Goal: Task Accomplishment & Management: Use online tool/utility

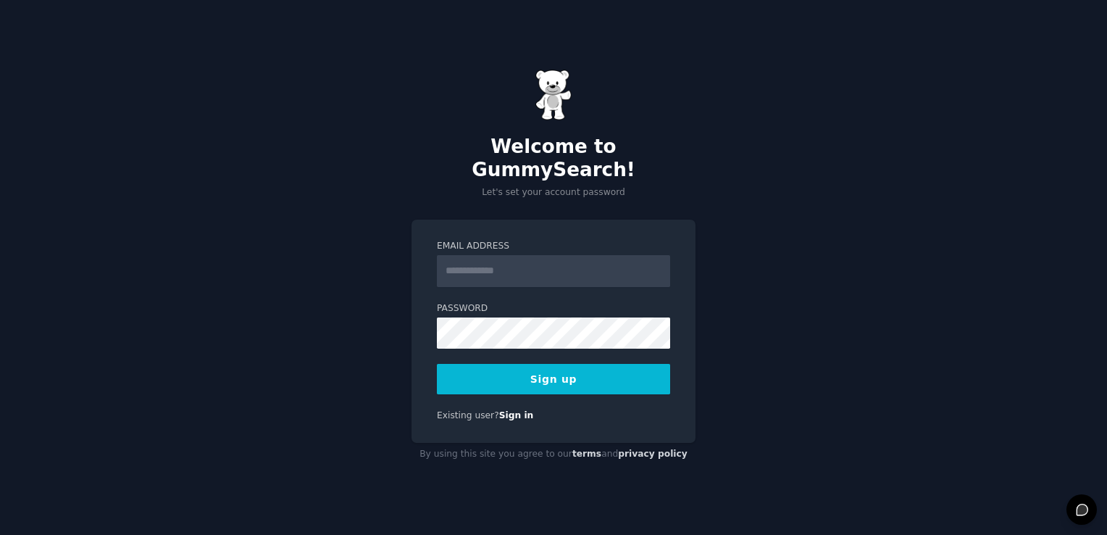
type input "**********"
click at [373, 311] on div "**********" at bounding box center [553, 267] width 1107 height 535
click at [368, 312] on div "**********" at bounding box center [553, 267] width 1107 height 535
drag, startPoint x: 368, startPoint y: 312, endPoint x: 563, endPoint y: 365, distance: 202.2
click at [563, 365] on button "Sign up" at bounding box center [553, 379] width 233 height 30
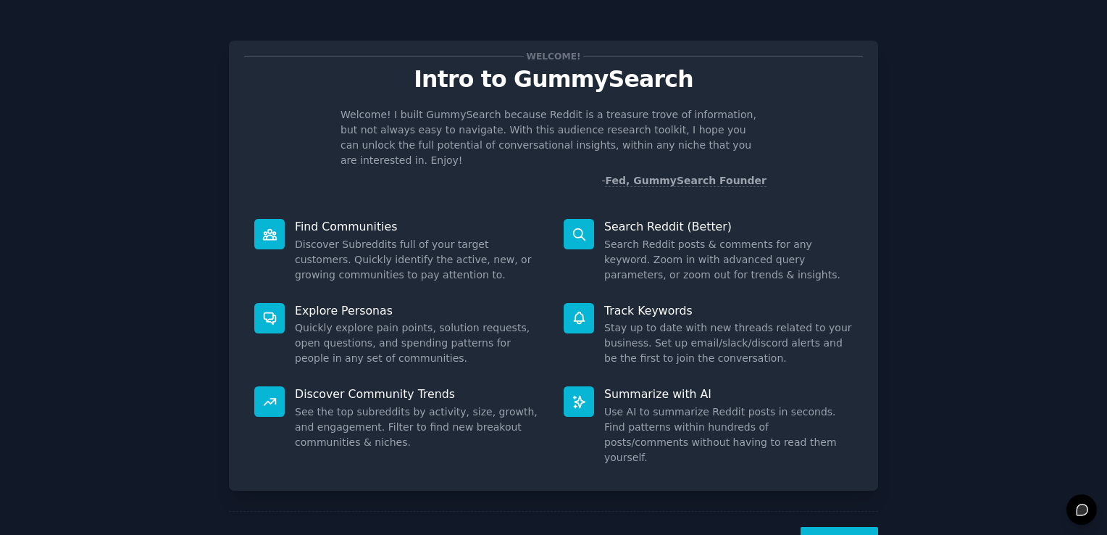
click at [837, 527] on button "Next" at bounding box center [840, 545] width 78 height 36
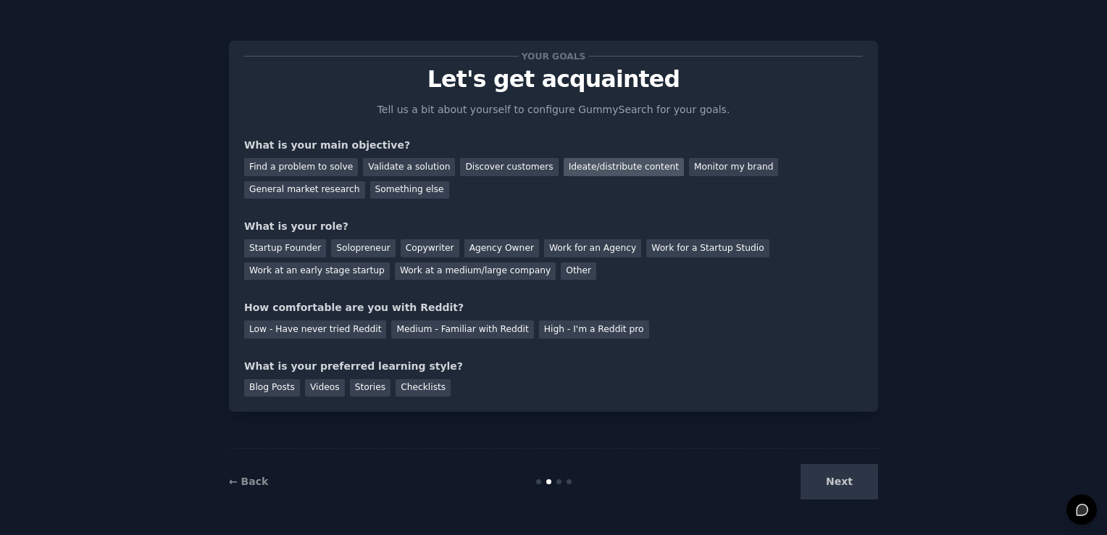
click at [576, 172] on div "Ideate/distribute content" at bounding box center [624, 167] width 120 height 18
click at [567, 246] on div "Work for an Agency" at bounding box center [592, 248] width 97 height 18
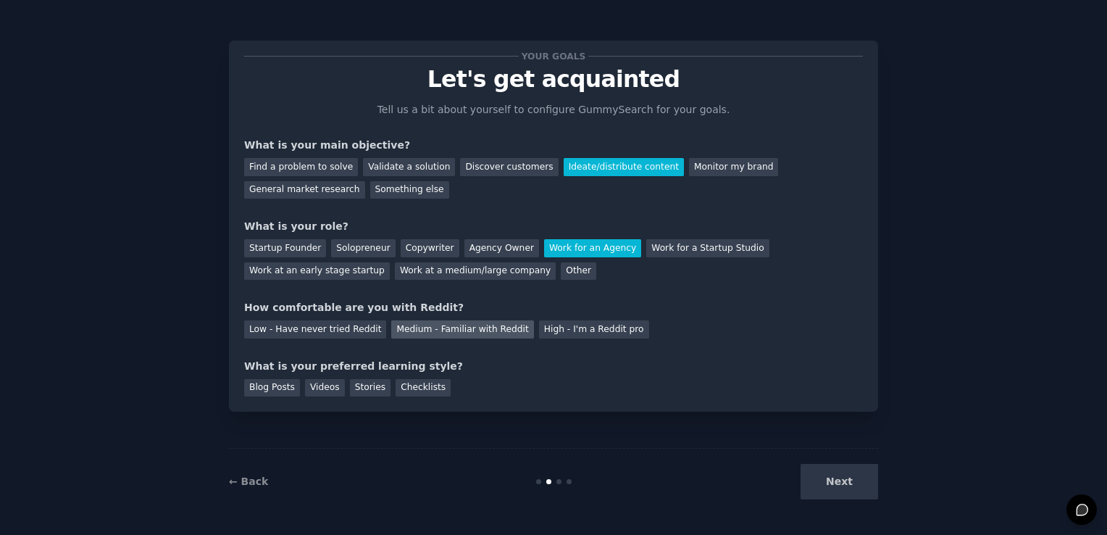
click at [402, 322] on div "Medium - Familiar with Reddit" at bounding box center [462, 329] width 142 height 18
click at [270, 385] on div "Blog Posts" at bounding box center [272, 388] width 56 height 18
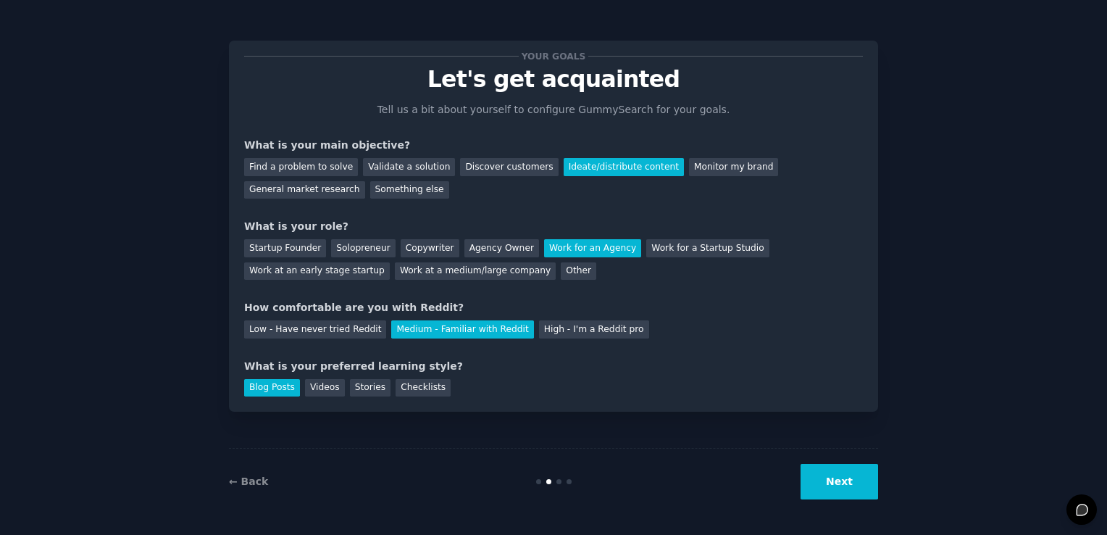
click at [806, 484] on button "Next" at bounding box center [840, 482] width 78 height 36
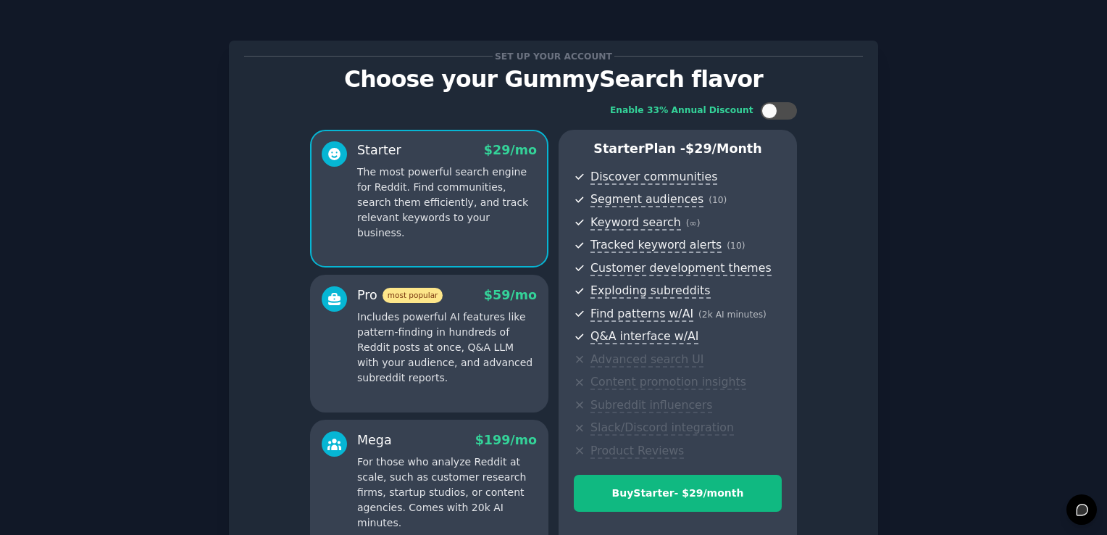
scroll to position [159, 0]
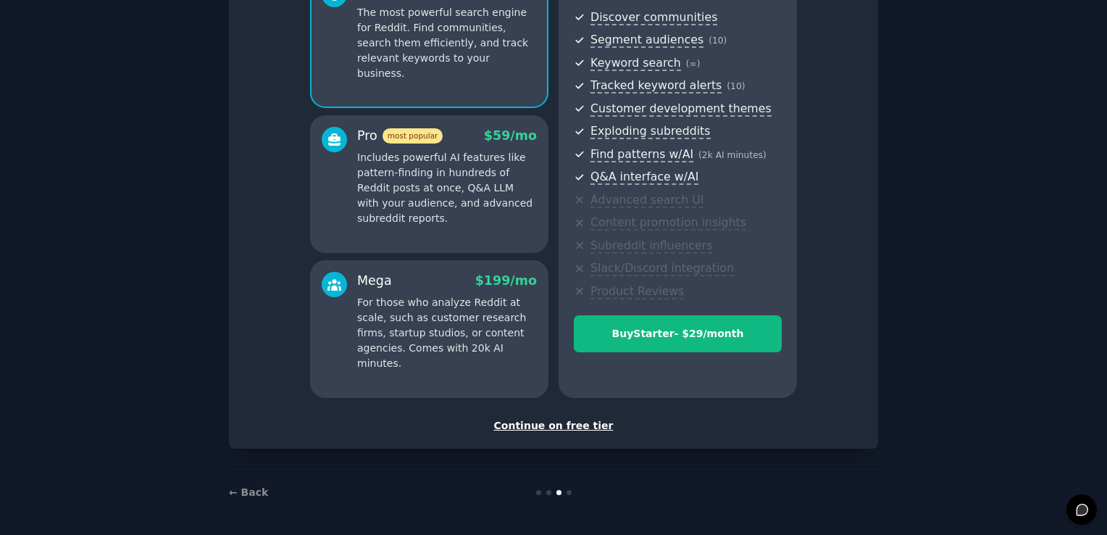
click at [513, 424] on div "Continue on free tier" at bounding box center [553, 425] width 619 height 15
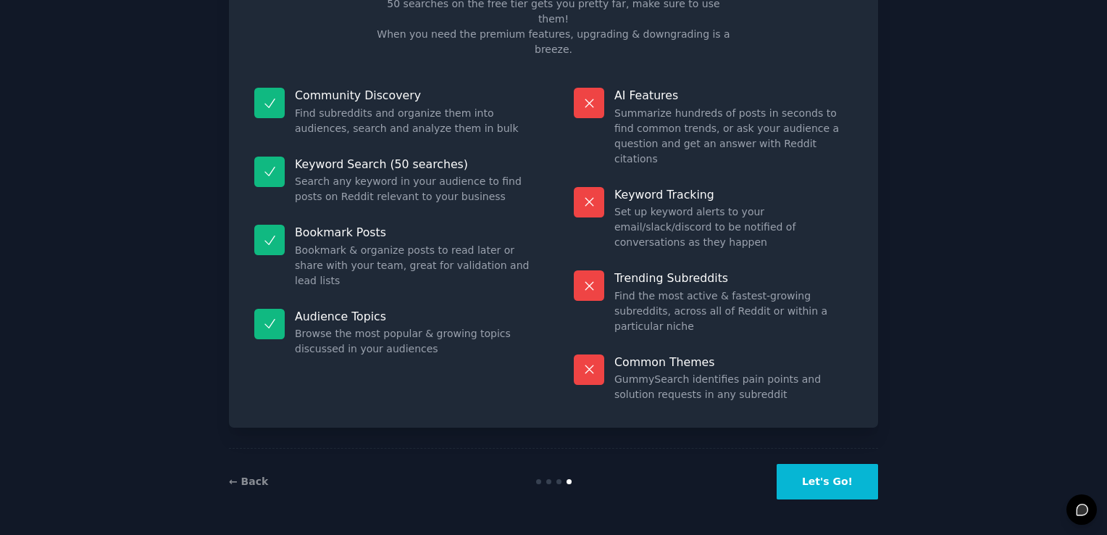
scroll to position [29, 0]
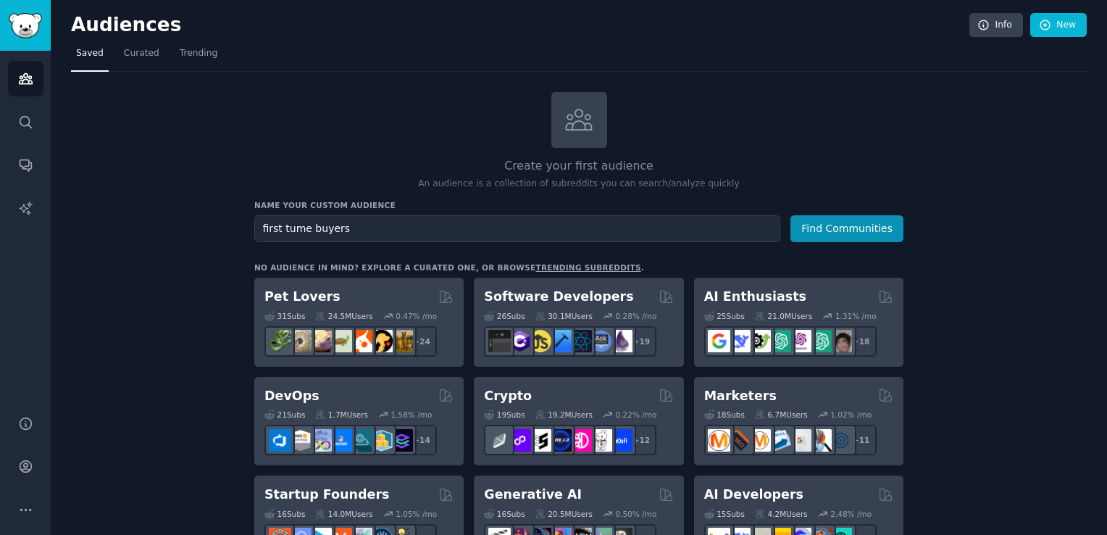
type input "first tume buyers"
click at [791, 215] on button "Find Communities" at bounding box center [847, 228] width 113 height 27
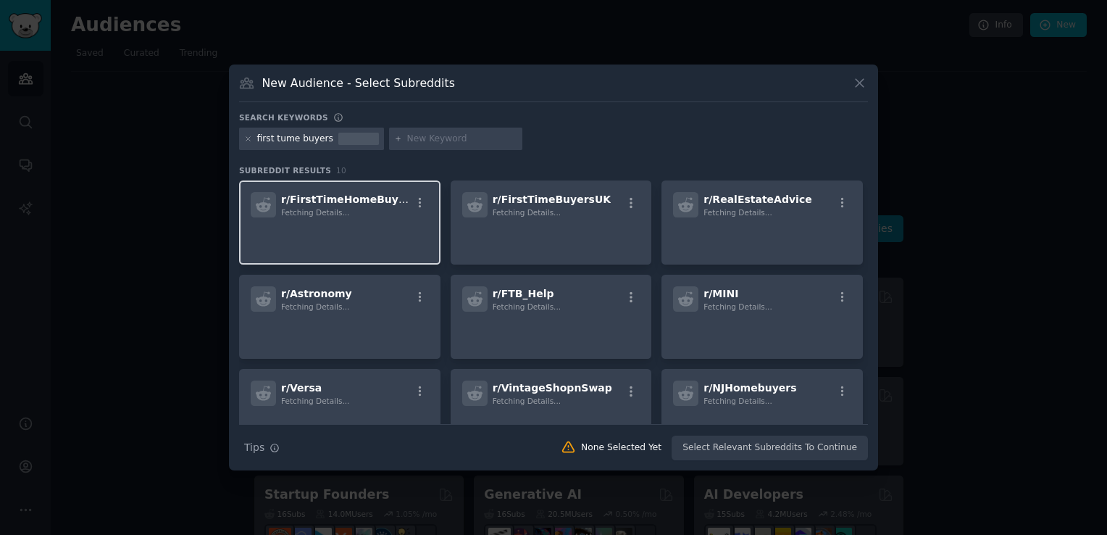
click at [364, 208] on div "Fetching Details..." at bounding box center [346, 212] width 130 height 10
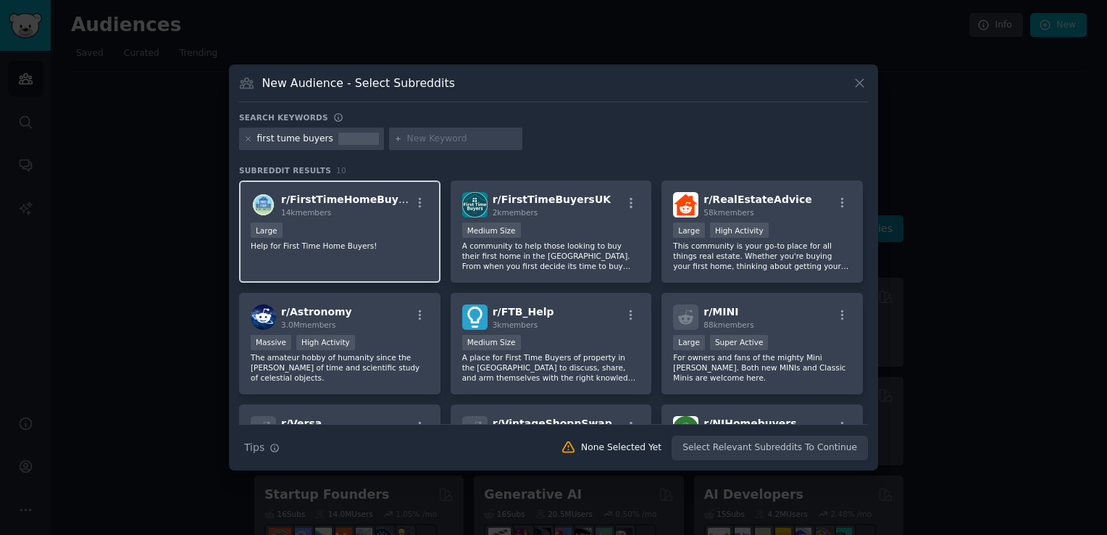
click at [366, 204] on span "r/ FirstTimeHomeBuyers" at bounding box center [349, 199] width 136 height 12
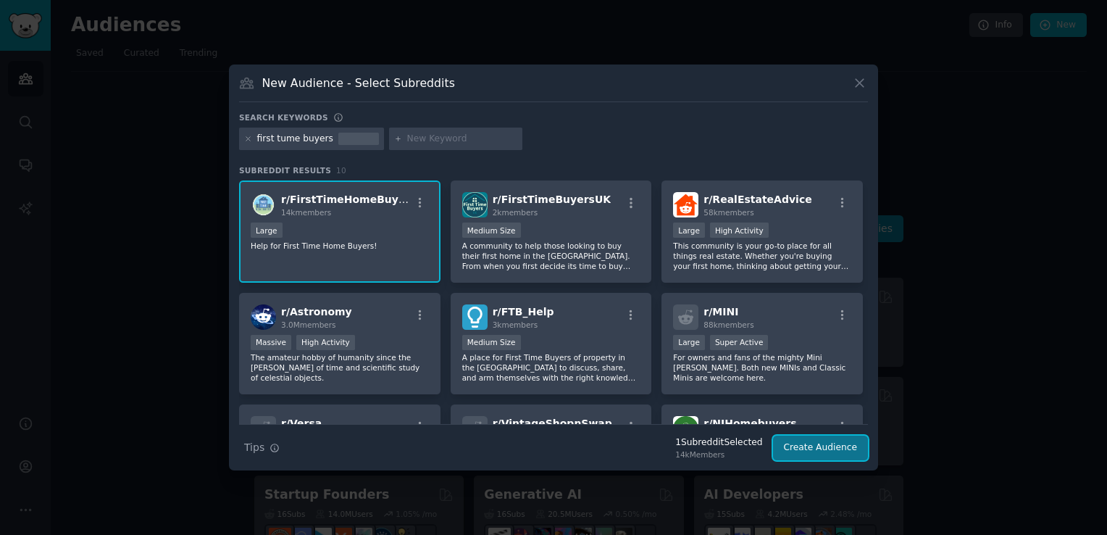
click at [831, 451] on button "Create Audience" at bounding box center [821, 448] width 96 height 25
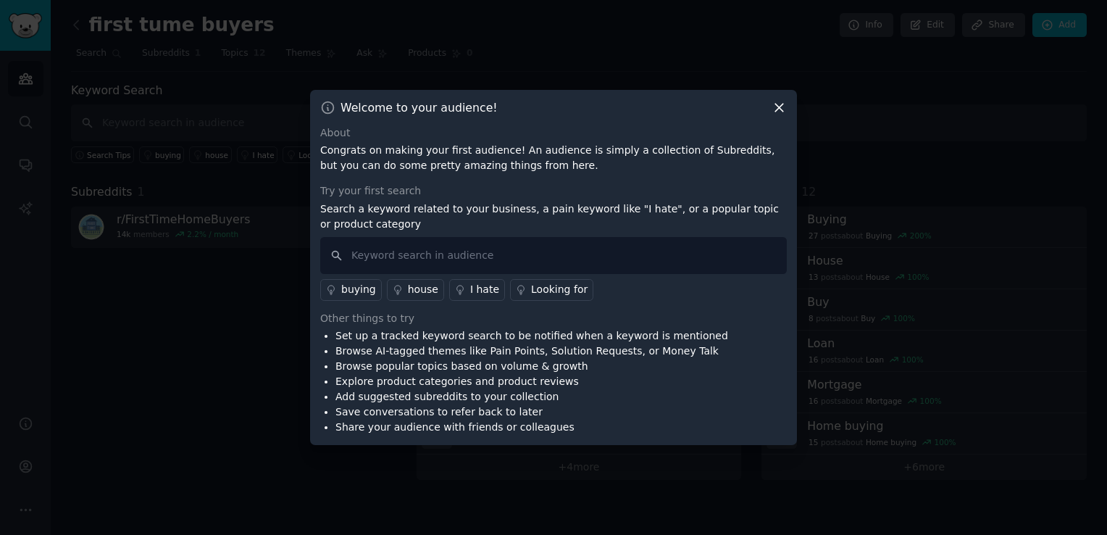
click at [780, 106] on icon at bounding box center [779, 107] width 15 height 15
